Goal: Task Accomplishment & Management: Manage account settings

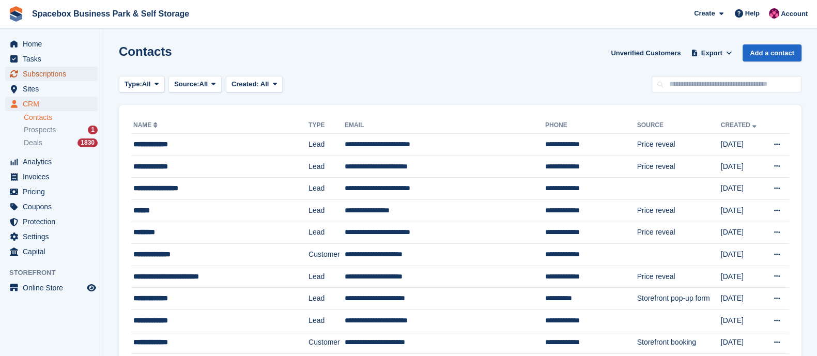
click at [40, 68] on span "Subscriptions" at bounding box center [54, 74] width 62 height 14
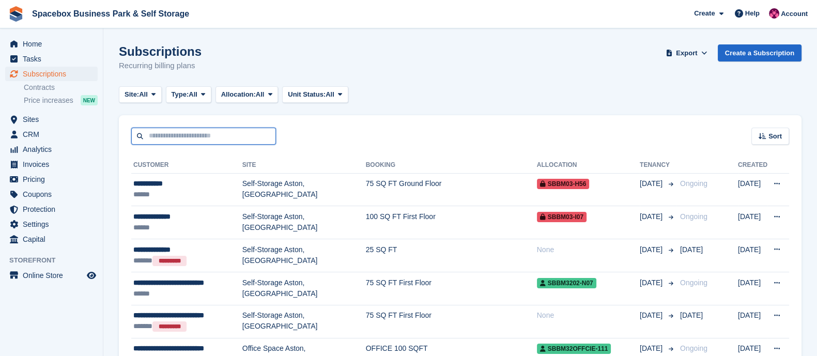
click at [178, 141] on input "text" at bounding box center [203, 136] width 145 height 17
type input "******"
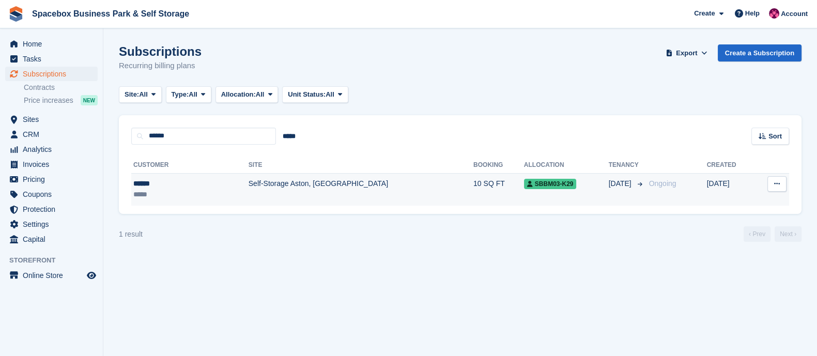
click at [249, 188] on td "Self-Storage Aston, [GEOGRAPHIC_DATA]" at bounding box center [361, 189] width 225 height 33
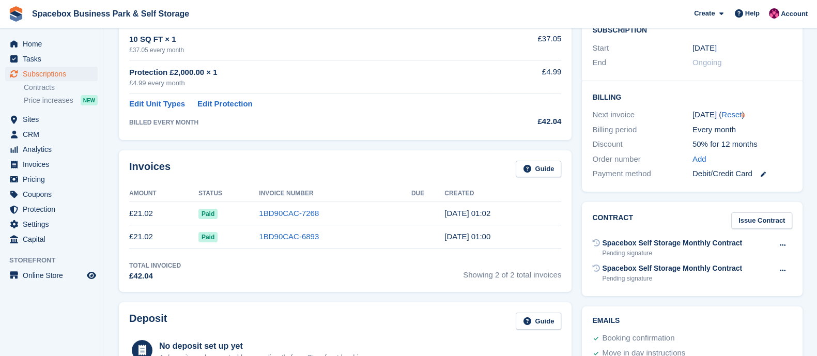
scroll to position [208, 0]
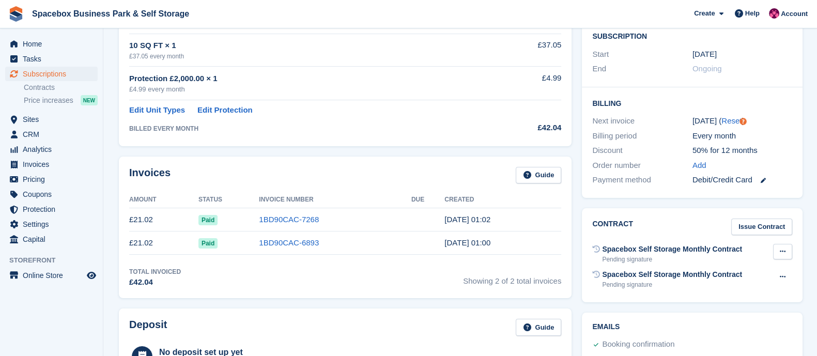
click at [781, 250] on icon at bounding box center [783, 251] width 6 height 7
click at [717, 273] on p "Void contract" at bounding box center [743, 271] width 90 height 13
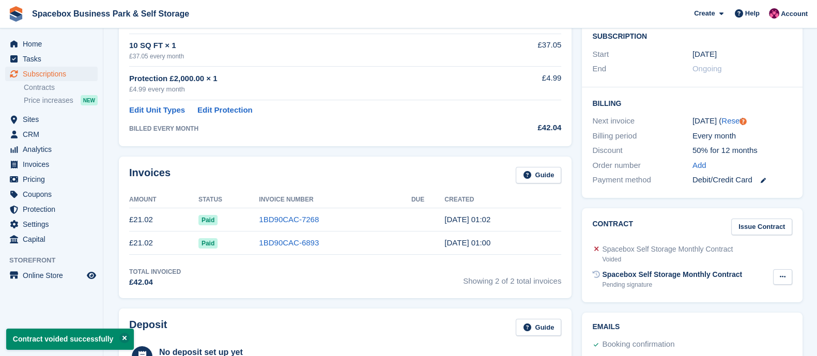
click at [781, 272] on button at bounding box center [782, 277] width 19 height 16
click at [700, 296] on p "Void contract" at bounding box center [743, 296] width 90 height 13
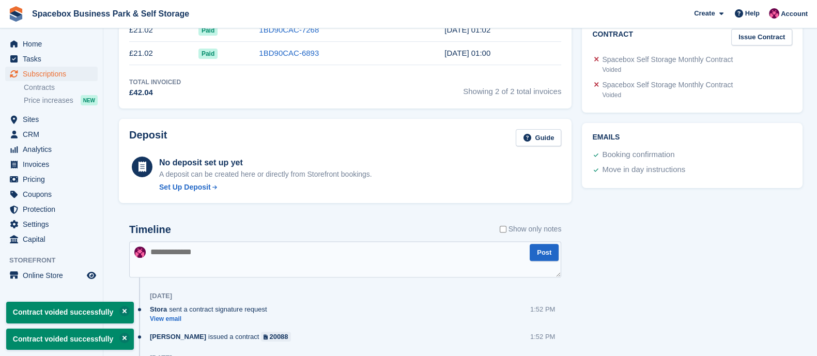
scroll to position [550, 0]
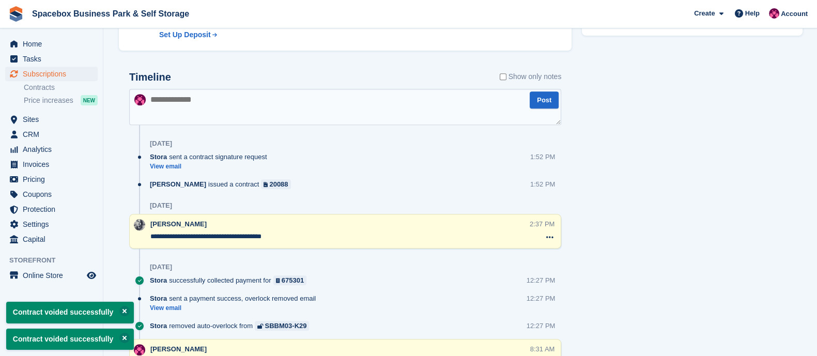
click at [218, 117] on textarea at bounding box center [345, 107] width 432 height 36
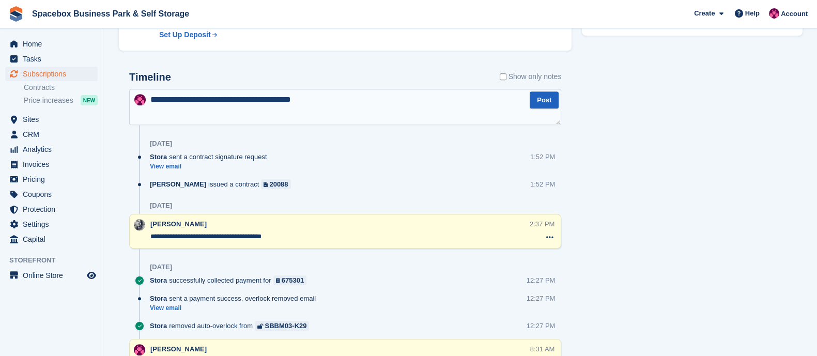
type textarea "**********"
click at [542, 105] on button "Post" at bounding box center [544, 99] width 29 height 17
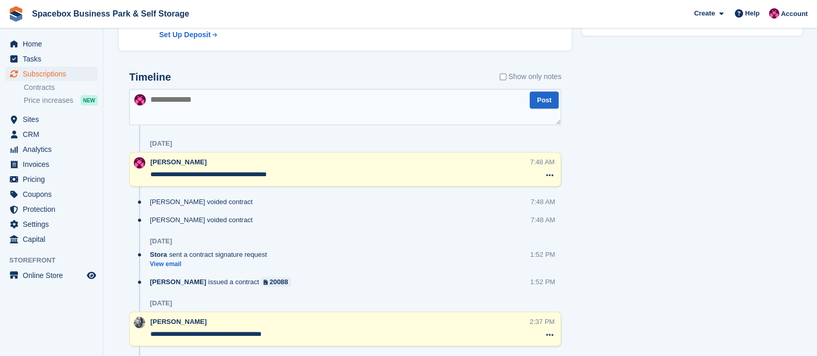
scroll to position [0, 0]
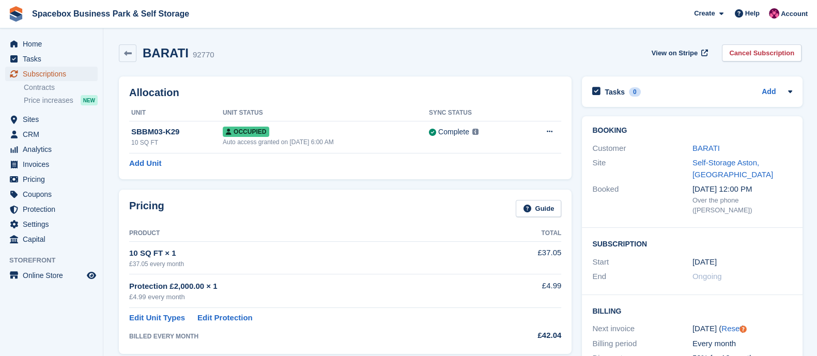
click at [36, 76] on span "Subscriptions" at bounding box center [54, 74] width 62 height 14
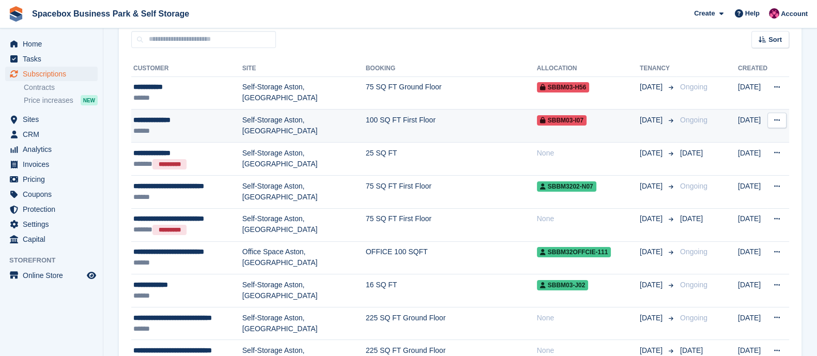
scroll to position [98, 0]
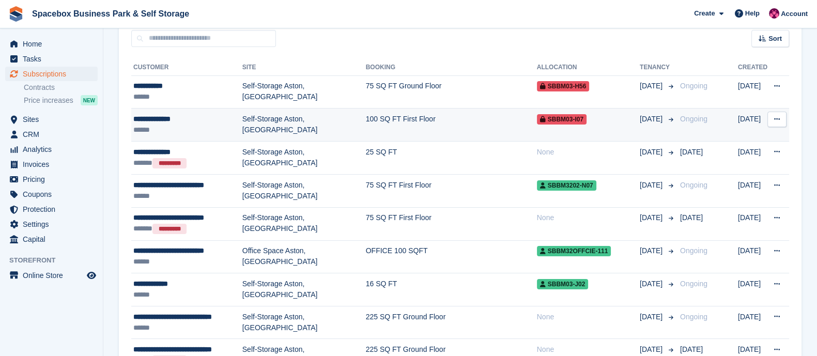
click at [247, 125] on td "Self-Storage Aston, [GEOGRAPHIC_DATA]" at bounding box center [304, 125] width 124 height 33
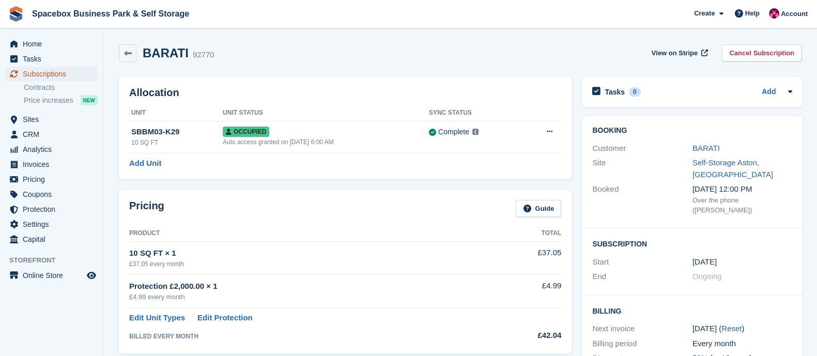
click at [47, 75] on span "Subscriptions" at bounding box center [54, 74] width 62 height 14
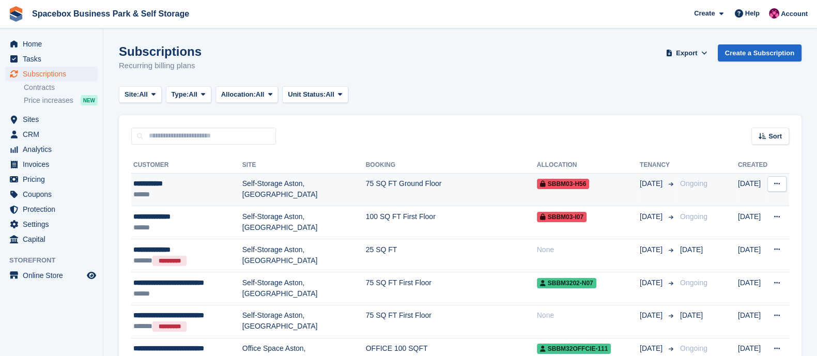
click at [287, 198] on td "Self-Storage Aston, [GEOGRAPHIC_DATA]" at bounding box center [304, 189] width 124 height 33
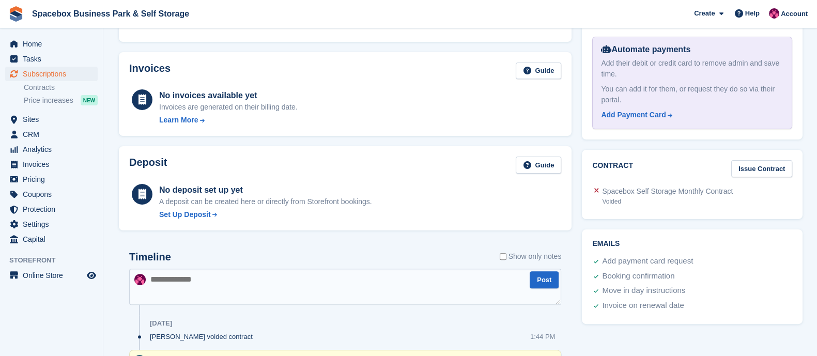
scroll to position [569, 0]
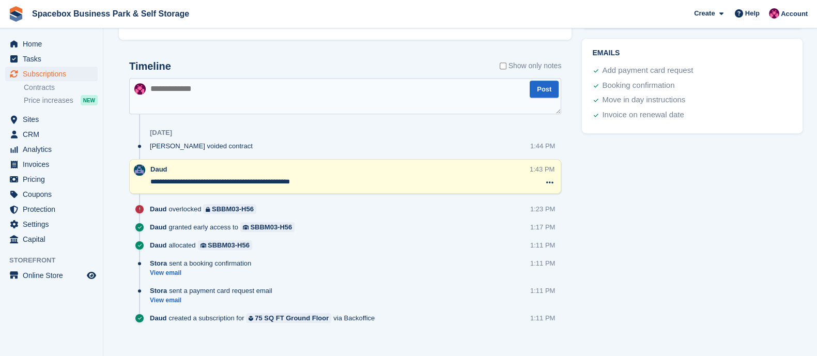
click at [306, 177] on textarea "**********" at bounding box center [339, 182] width 379 height 10
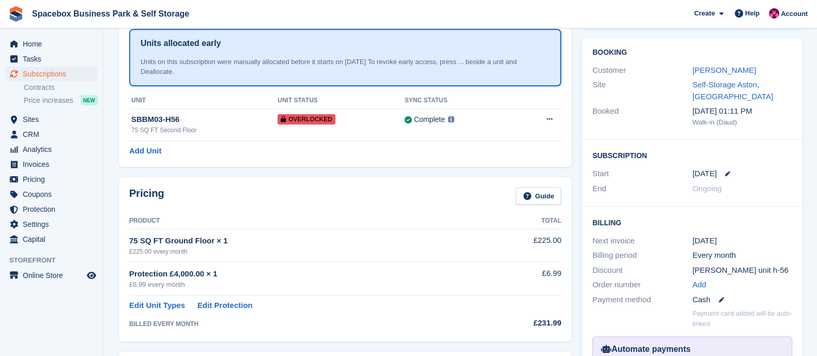
scroll to position [0, 0]
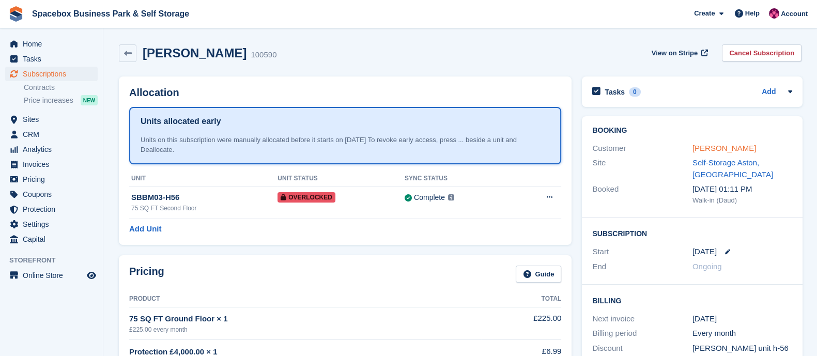
click at [711, 145] on link "Stuart Lott" at bounding box center [725, 148] width 64 height 9
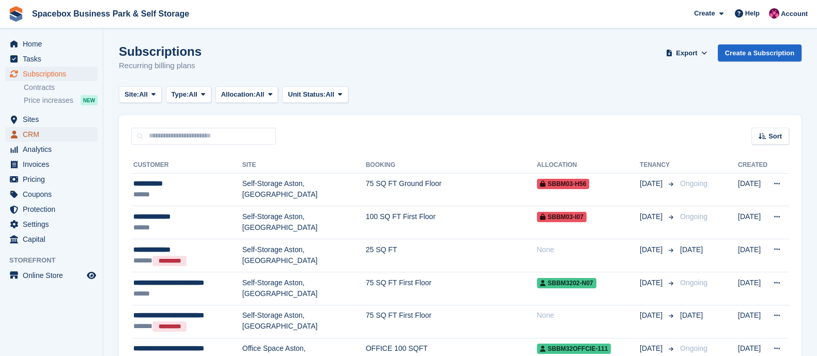
click at [36, 135] on span "CRM" at bounding box center [54, 134] width 62 height 14
